Goal: Information Seeking & Learning: Learn about a topic

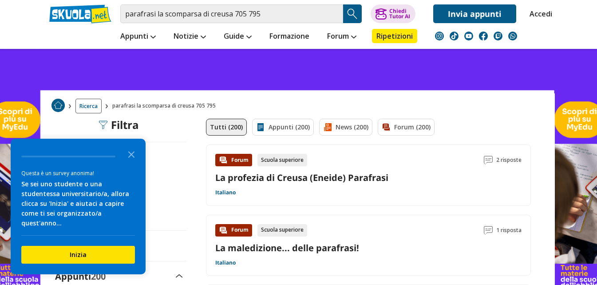
scroll to position [44, 0]
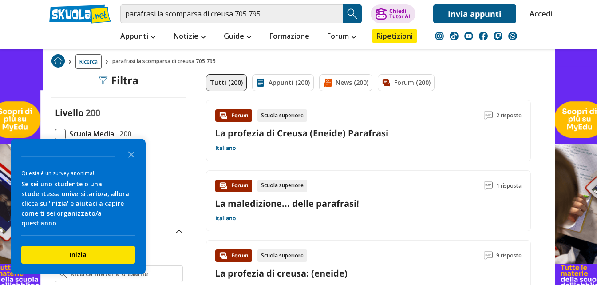
click at [320, 130] on link "La profezia di Creusa (Eneide) Parafrasi" at bounding box center [301, 133] width 173 height 12
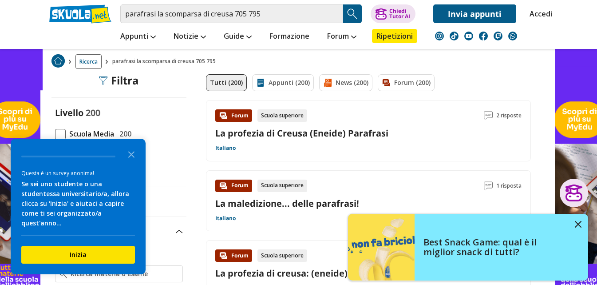
click at [92, 133] on span "Scuola Media" at bounding box center [90, 134] width 48 height 12
click at [55, 134] on input "Scuola Media 200" at bounding box center [55, 134] width 0 height 0
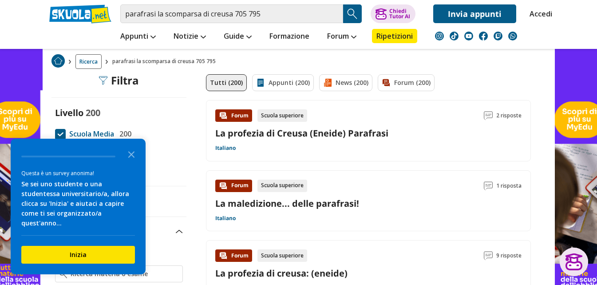
scroll to position [89, 0]
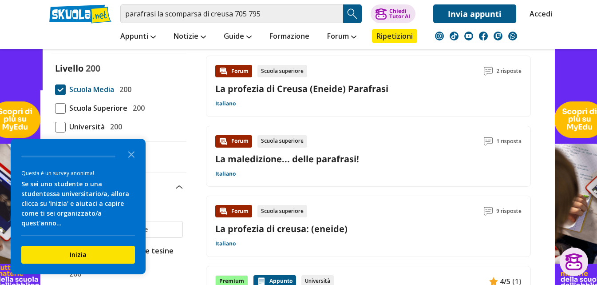
click at [65, 95] on div "Livello 200 Scuola Media 200 Scuola Superiore 200 Università 200" at bounding box center [118, 97] width 135 height 70
click at [64, 87] on span at bounding box center [60, 89] width 11 height 11
click at [55, 89] on input "Scuola Media 200" at bounding box center [55, 89] width 0 height 0
click at [62, 102] on label "Scuola Superiore 200" at bounding box center [119, 108] width 128 height 12
click at [55, 108] on input "Scuola Superiore 200" at bounding box center [55, 108] width 0 height 0
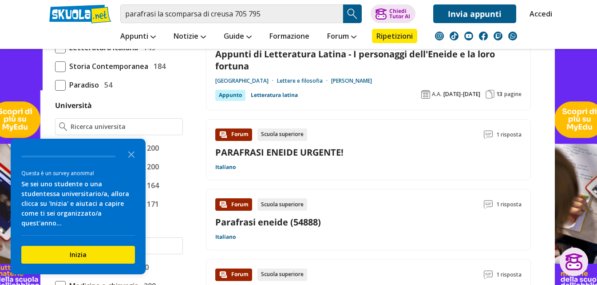
scroll to position [355, 0]
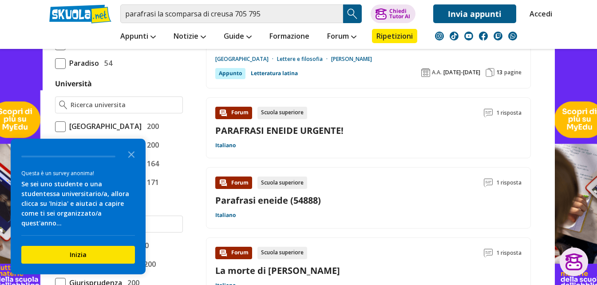
click at [248, 130] on link "PARAFRASI ENEIDE URGENTE!" at bounding box center [279, 130] width 128 height 12
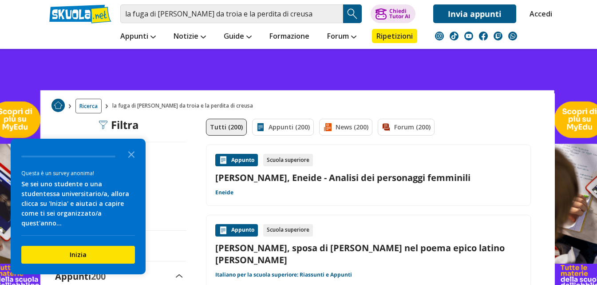
click at [370, 249] on link "[PERSON_NAME], sposa di [PERSON_NAME] nel poema epico latino [PERSON_NAME]" at bounding box center [368, 253] width 306 height 24
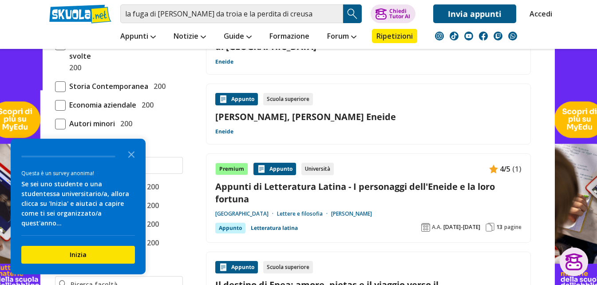
scroll to position [311, 0]
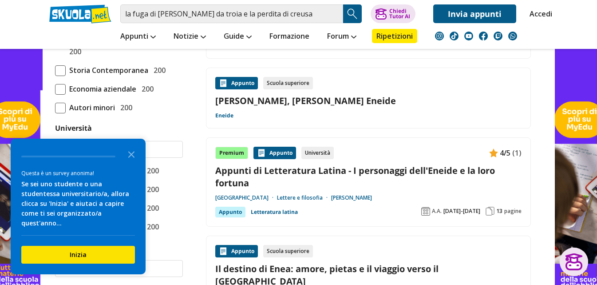
click at [368, 164] on link "Appunti di Letteratura Latina - I personaggi dell'Eneide e la loro fortuna" at bounding box center [368, 176] width 306 height 24
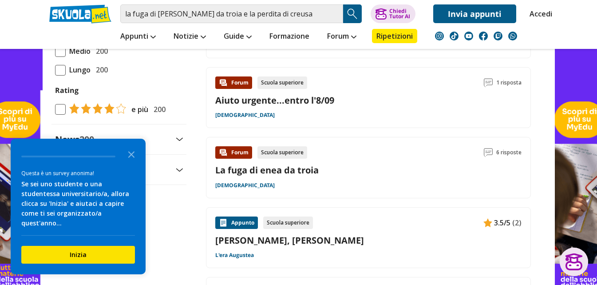
scroll to position [932, 0]
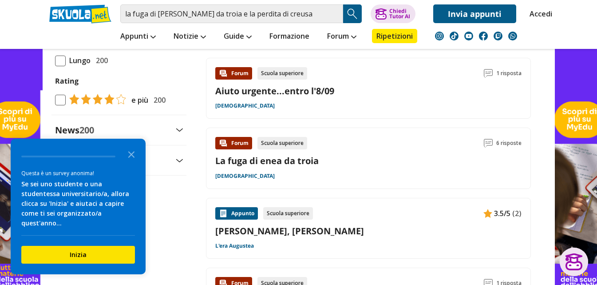
click at [285, 154] on link "La fuga di enea da troia" at bounding box center [266, 160] width 103 height 12
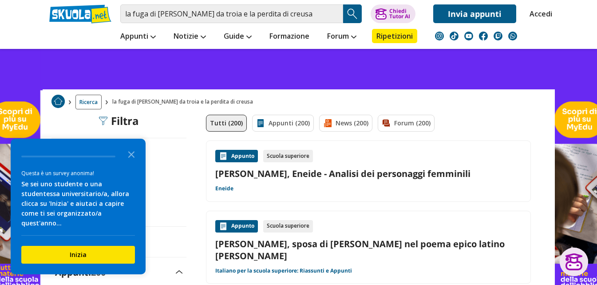
scroll to position [0, 0]
